Goal: Task Accomplishment & Management: Use online tool/utility

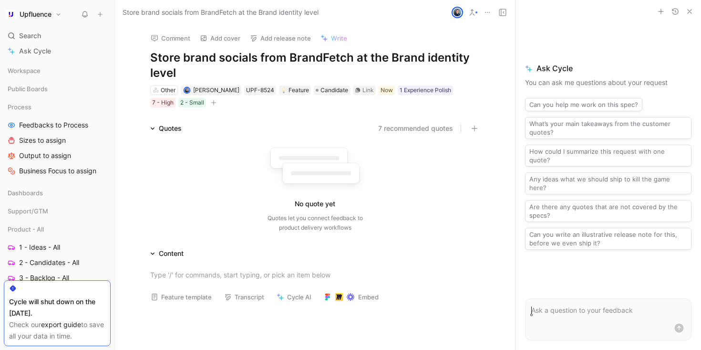
click at [334, 71] on h1 "Store brand socials from BrandFetch at the Brand identity level" at bounding box center [315, 65] width 330 height 31
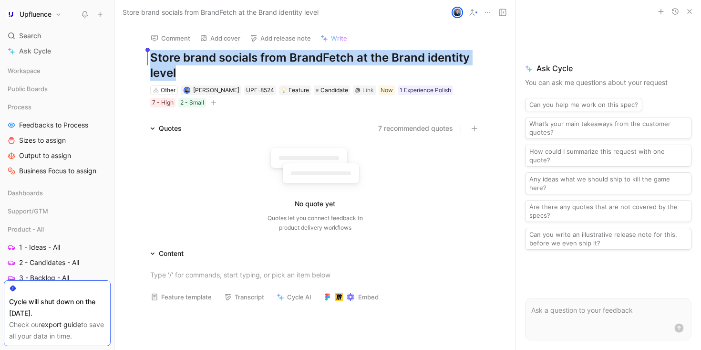
drag, startPoint x: 334, startPoint y: 71, endPoint x: 145, endPoint y: 53, distance: 189.8
click at [145, 53] on div "Comment Add cover Add release note Write Store brand socials from BrandFetch at…" at bounding box center [315, 67] width 366 height 84
copy h1 "Store brand socials from BrandFetch at the Brand identity level"
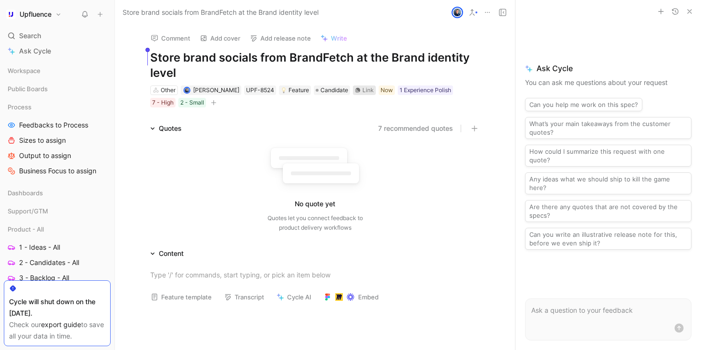
click at [364, 92] on div "Link" at bounding box center [368, 90] width 11 height 10
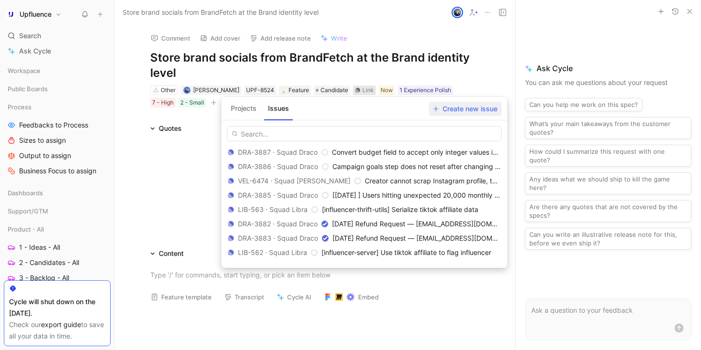
click at [478, 103] on span "Create new issue" at bounding box center [465, 108] width 64 height 11
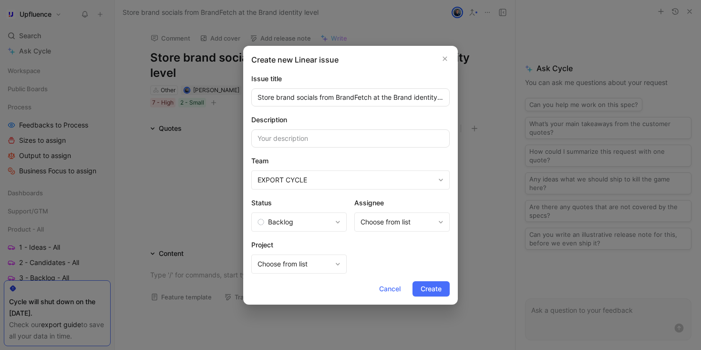
click at [373, 180] on span "EXPORT CYCLE" at bounding box center [346, 179] width 177 height 11
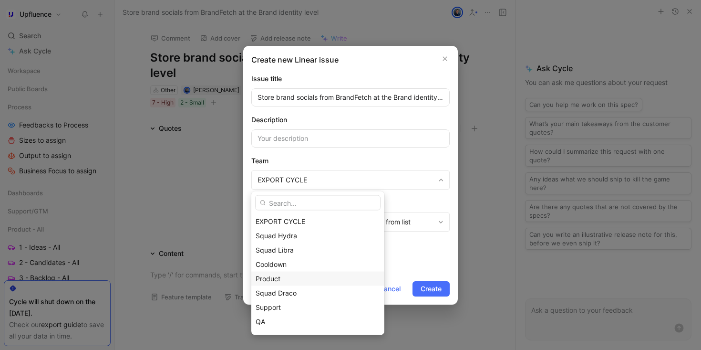
scroll to position [12, 0]
click at [302, 281] on div "Squad Draco" at bounding box center [318, 280] width 125 height 11
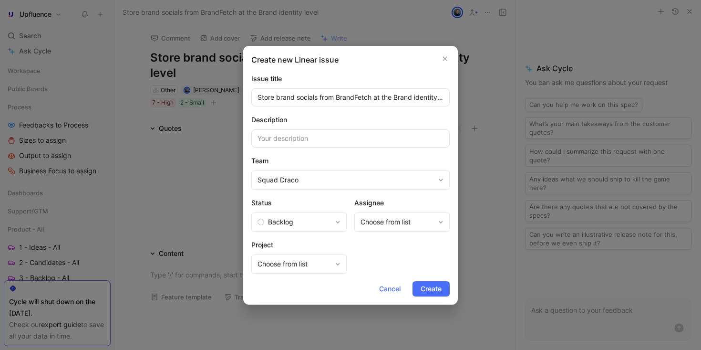
click at [327, 220] on span "Backlog" at bounding box center [295, 221] width 74 height 11
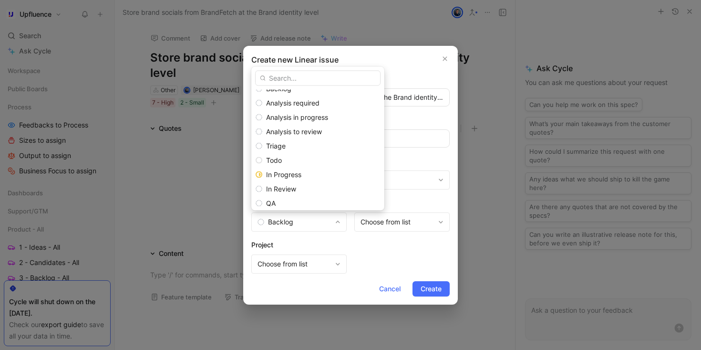
scroll to position [0, 0]
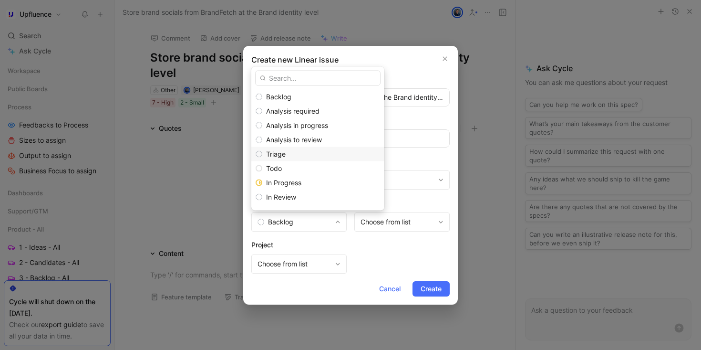
click at [294, 151] on div "Triage" at bounding box center [323, 153] width 114 height 11
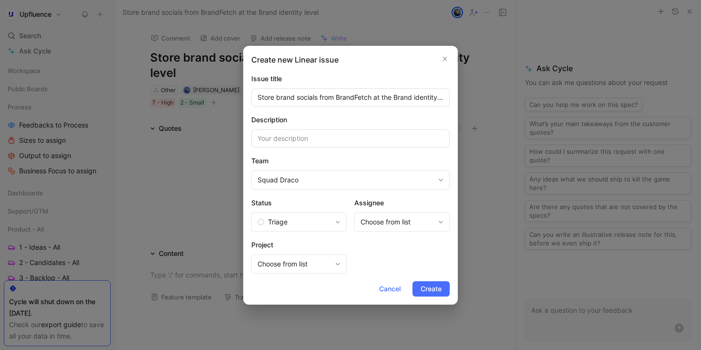
click at [394, 220] on span "Choose from list" at bounding box center [398, 221] width 74 height 11
click at [433, 290] on span "Create" at bounding box center [431, 288] width 21 height 11
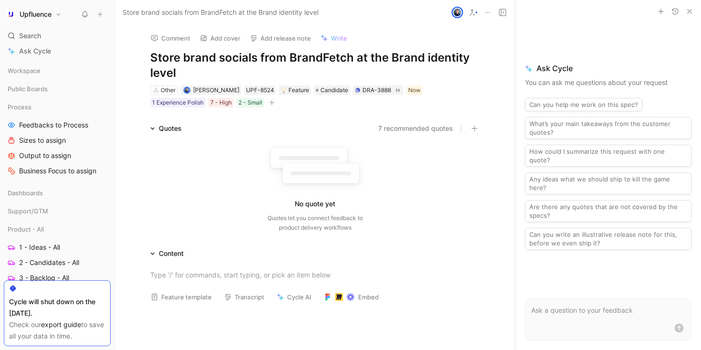
click at [382, 72] on h1 "Store brand socials from BrandFetch at the Brand identity level" at bounding box center [315, 65] width 330 height 31
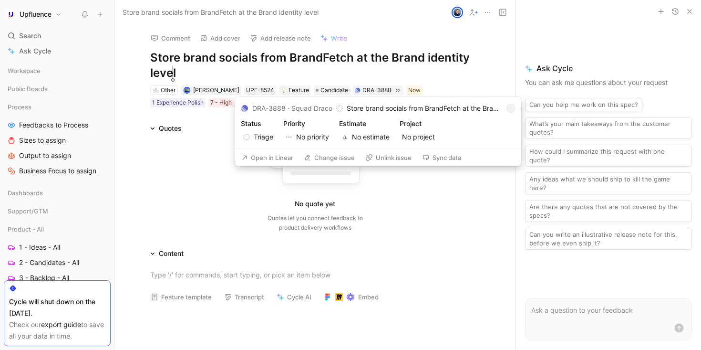
click at [272, 156] on button "Open in Linear" at bounding box center [267, 157] width 61 height 13
